Goal: Task Accomplishment & Management: Use online tool/utility

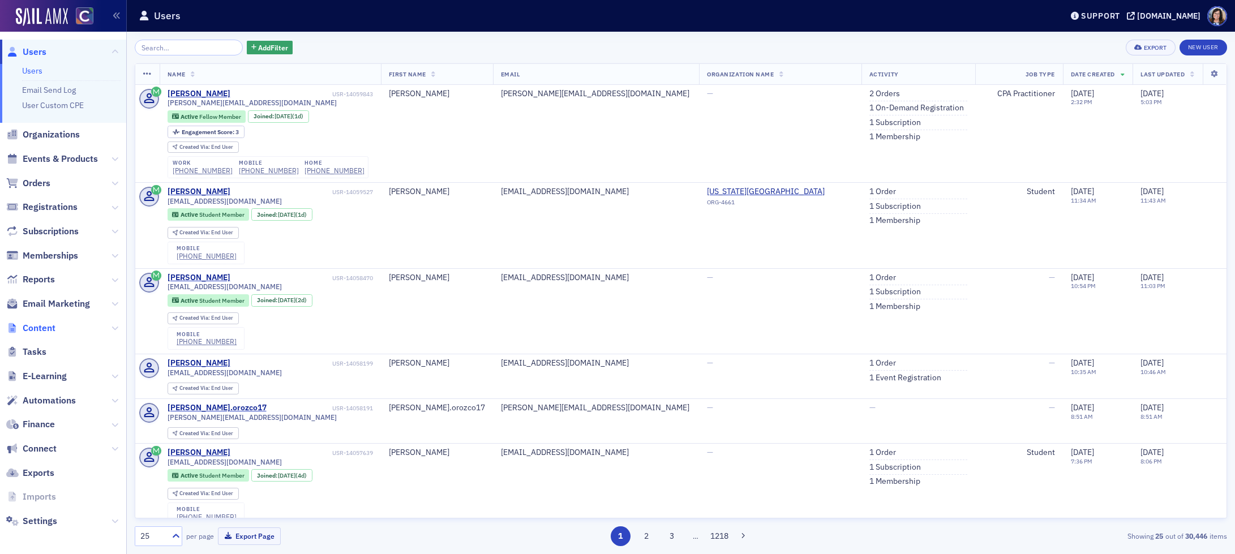
click at [45, 329] on span "Content" at bounding box center [39, 328] width 33 height 12
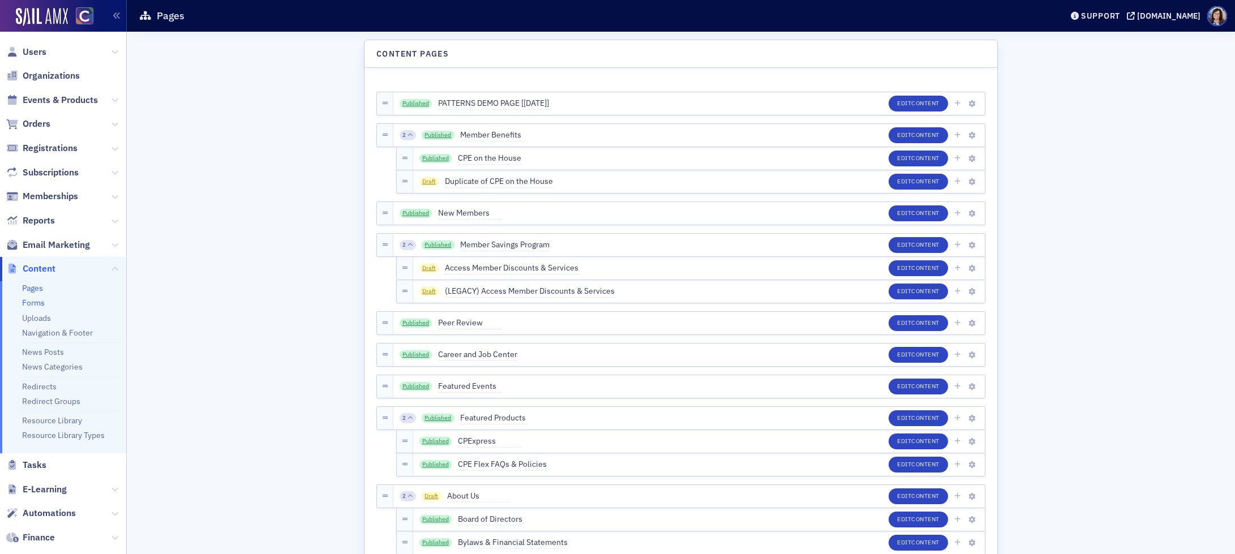
click at [33, 302] on link "Forms" at bounding box center [33, 303] width 23 height 10
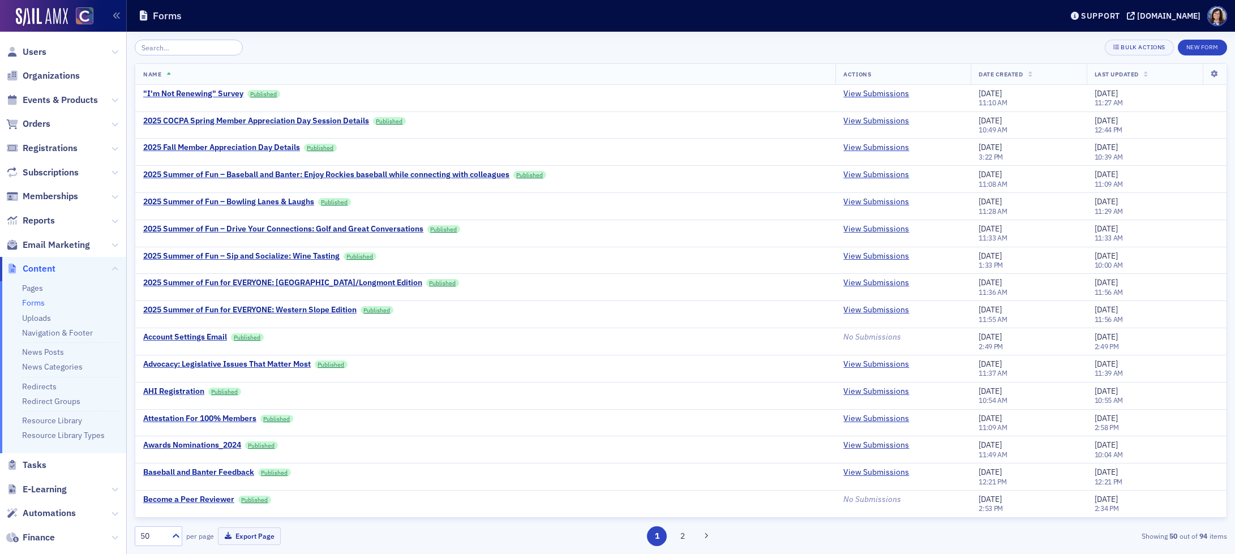
click at [191, 47] on input "search" at bounding box center [189, 48] width 108 height 16
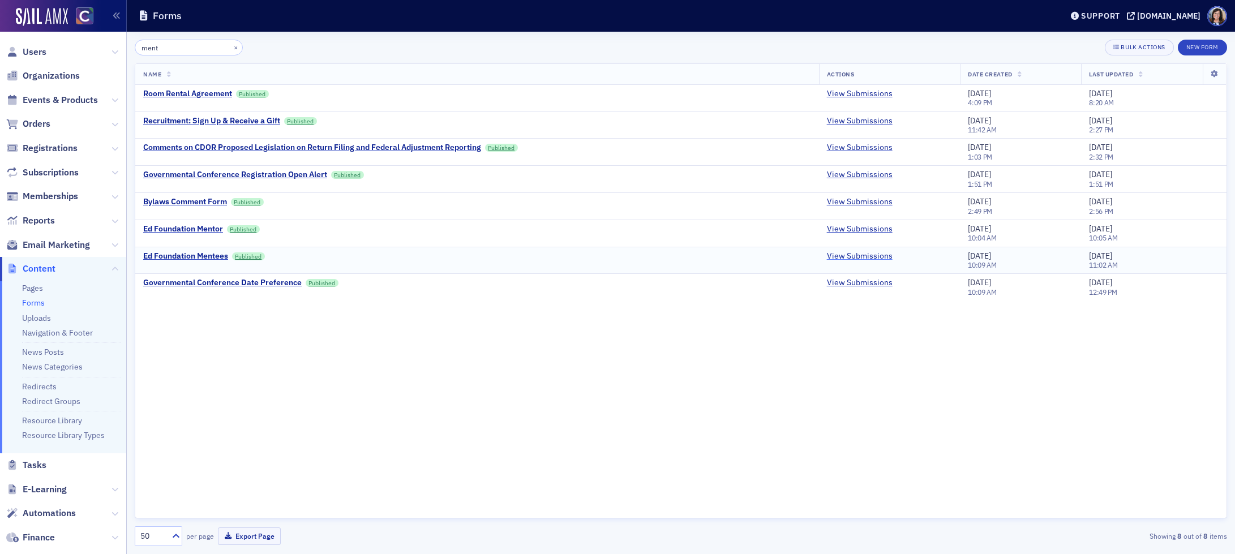
type input "ment"
click at [846, 255] on link "View Submissions" at bounding box center [860, 256] width 66 height 10
click at [847, 229] on link "View Submissions" at bounding box center [860, 229] width 66 height 10
